Goal: Transaction & Acquisition: Purchase product/service

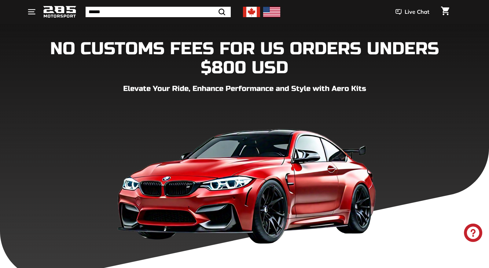
scroll to position [392, 0]
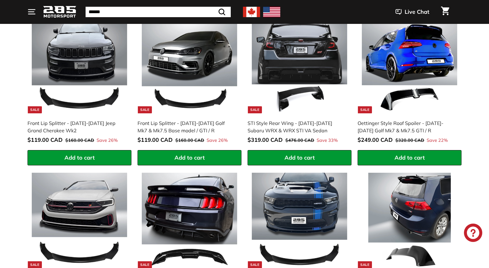
click at [187, 97] on img at bounding box center [190, 66] width 96 height 96
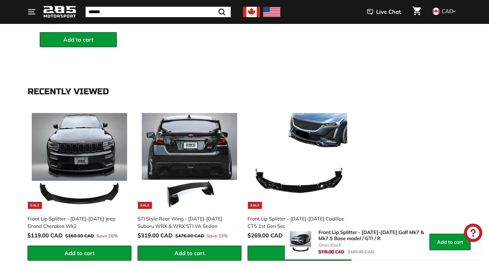
scroll to position [847, 0]
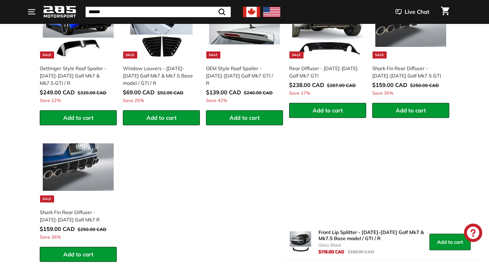
scroll to position [649, 0]
